Goal: Task Accomplishment & Management: Manage account settings

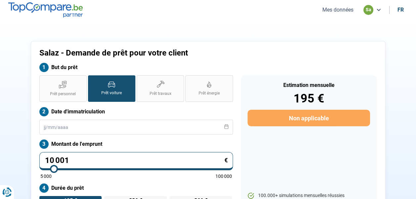
click at [335, 10] on button "Mes données" at bounding box center [337, 9] width 35 height 7
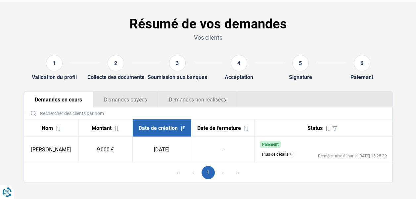
scroll to position [25, 0]
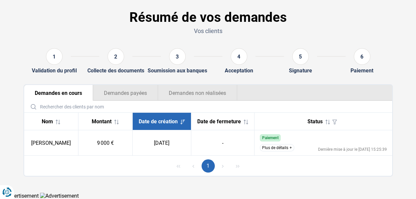
click at [273, 148] on button "Plus de détails" at bounding box center [277, 147] width 34 height 7
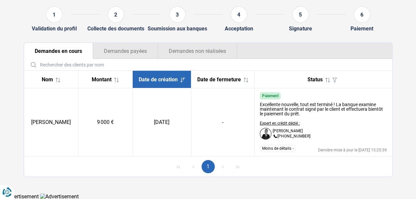
scroll to position [67, 0]
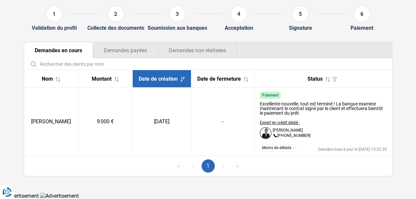
click at [120, 49] on button "Demandes payées" at bounding box center [125, 50] width 65 height 16
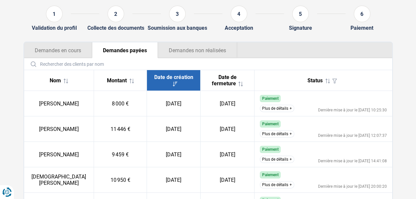
click at [184, 52] on button "Demandes non réalisées" at bounding box center [197, 50] width 79 height 16
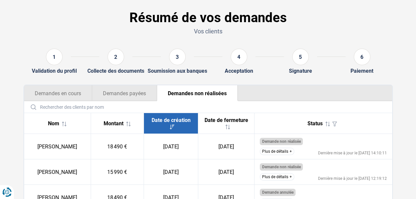
scroll to position [0, 0]
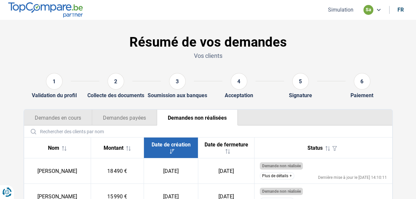
click at [58, 119] on button "Demandes en cours" at bounding box center [58, 118] width 68 height 16
